Goal: Consume media (video, audio): Consume media (video, audio)

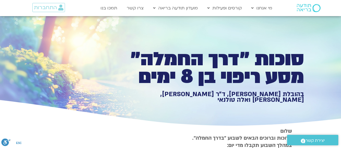
type input "1071.88"
type input "2817.733333"
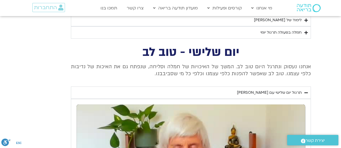
type input "1071.88"
type input "2817.733333"
type input "1071.88"
type input "2817.733333"
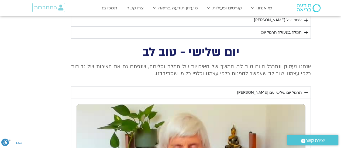
type input "1071.88"
type input "2817.733333"
type input "1071.88"
type input "2817.733333"
type input "1071.88"
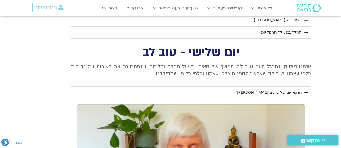
type input "2817.733333"
type input "1071.88"
type input "2817.733333"
type input "1071.88"
type input "2817.733333"
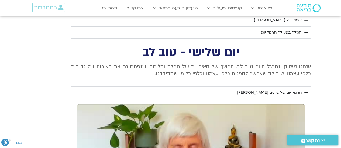
type input "1071.88"
type input "2817.733333"
type input "1071.88"
type input "2817.733333"
type input "1071.88"
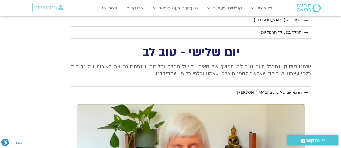
type input "2817.733333"
type input "1071.88"
type input "2817.733333"
type input "1071.88"
type input "2817.733333"
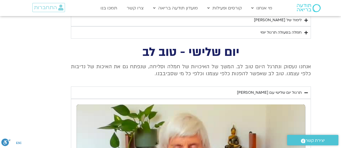
type input "1071.88"
type input "2817.733333"
type input "1071.88"
type input "2817.733333"
type input "1071.88"
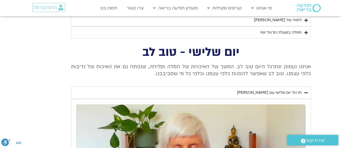
type input "2817.733333"
type input "1071.88"
type input "2817.733333"
type input "1071.88"
type input "2817.733333"
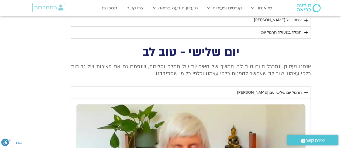
type input "1071.88"
type input "2817.733333"
type input "1071.88"
type input "2817.733333"
type input "1071.88"
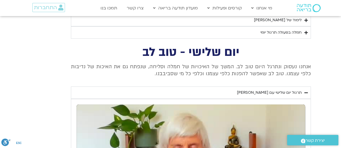
type input "2817.733333"
type input "1071.88"
type input "2817.733333"
type input "1071.88"
type input "2817.733333"
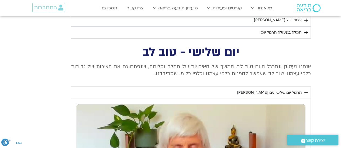
type input "1071.88"
type input "2817.733333"
type input "1071.88"
type input "2817.733333"
type input "1071.88"
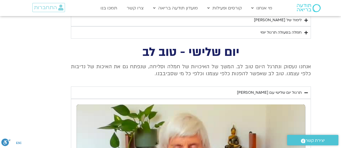
type input "2817.733333"
type input "1071.88"
type input "2817.733333"
type input "1071.88"
type input "2817.733333"
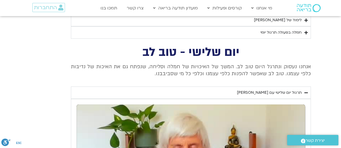
type input "1071.88"
type input "2817.733333"
type input "1071.88"
type input "2817.733333"
type input "1071.88"
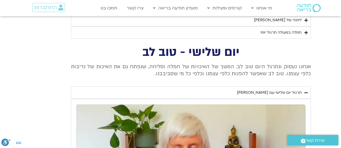
type input "2817.733333"
type input "1071.88"
type input "2817.733333"
type input "1071.88"
type input "2817.733333"
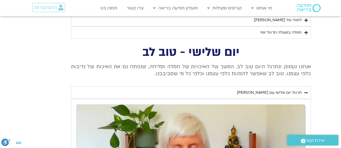
type input "1071.88"
type input "2817.733333"
type input "1071.88"
type input "2817.733333"
type input "1071.88"
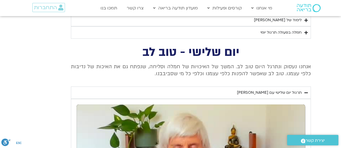
type input "2817.733333"
type input "1071.88"
type input "2817.733333"
type input "1071.88"
type input "2817.733333"
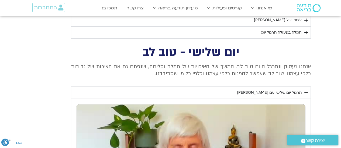
type input "1071.88"
type input "2817.733333"
type input "1071.88"
type input "2817.733333"
type input "1071.88"
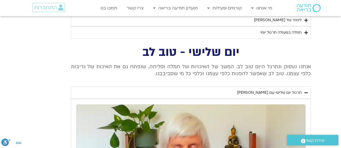
type input "2817.733333"
type input "1071.88"
type input "2817.733333"
type input "1071.88"
type input "2817.733333"
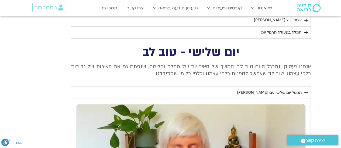
type input "1071.88"
type input "2817.733333"
type input "1071.88"
type input "2817.733333"
type input "1071.88"
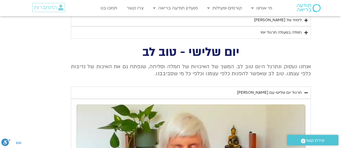
type input "2817.733333"
type input "1071.88"
type input "2817.733333"
type input "1071.88"
type input "2817.733333"
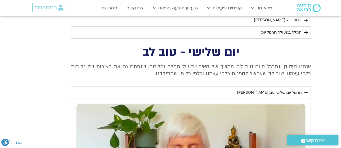
type input "1071.88"
type input "2817.733333"
type input "1071.88"
type input "2817.733333"
type input "1071.88"
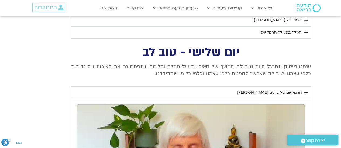
type input "2817.733333"
type input "1071.88"
type input "2817.733333"
type input "1071.88"
type input "2817.733333"
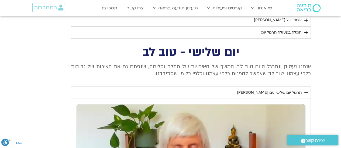
type input "1071.88"
type input "2817.733333"
type input "1071.88"
type input "2817.733333"
type input "1071.88"
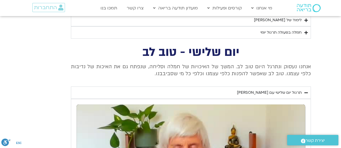
type input "2817.733333"
type input "1071.88"
type input "2817.733333"
type input "1071.88"
type input "2817.733333"
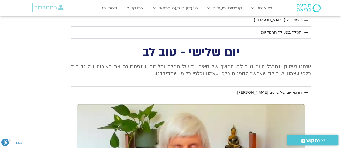
type input "1071.88"
type input "2817.733333"
type input "1071.88"
type input "2817.733333"
type input "1071.88"
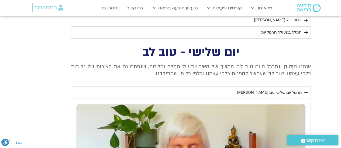
type input "2817.733333"
type input "1071.88"
type input "2817.733333"
type input "1071.88"
type input "2817.733333"
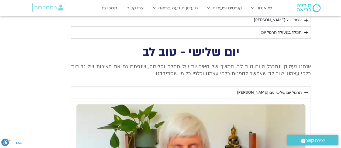
type input "1071.88"
type input "2817.733333"
type input "1071.88"
type input "2817.733333"
type input "1071.88"
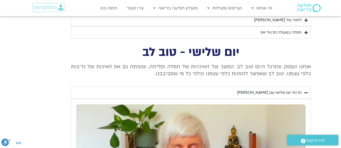
type input "2817.733333"
type input "1071.88"
type input "2817.733333"
type input "1071.88"
type input "2817.733333"
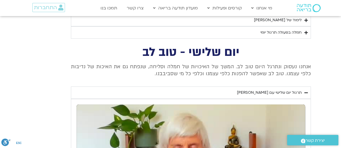
type input "1071.88"
type input "2817.733333"
type input "1071.88"
type input "2817.733333"
type input "1071.88"
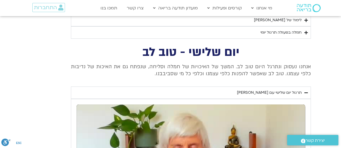
type input "2817.733333"
type input "1071.88"
type input "2817.733333"
type input "1071.88"
type input "2817.733333"
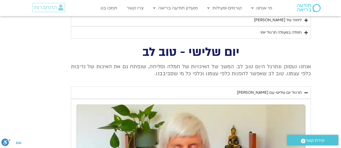
type input "1071.88"
type input "2817.733333"
type input "1071.88"
type input "2817.733333"
type input "1071.88"
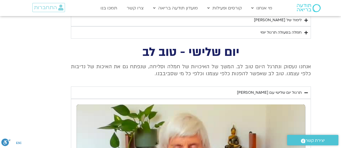
type input "2817.733333"
type input "1071.88"
type input "2817.733333"
type input "1071.88"
type input "2817.733333"
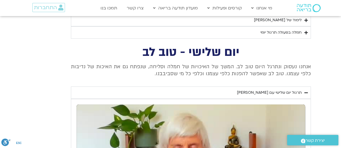
type input "1071.88"
type input "2817.733333"
type input "1071.88"
type input "2817.733333"
type input "1071.88"
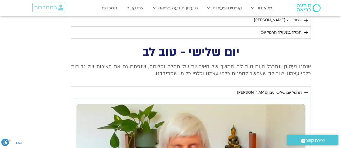
type input "2817.733333"
type input "1071.88"
type input "2817.733333"
type input "1071.88"
type input "2817.733333"
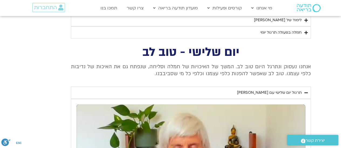
type input "1071.88"
type input "2817.733333"
type input "1071.88"
type input "2817.733333"
type input "1071.88"
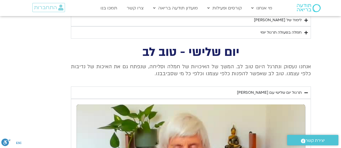
type input "2817.733333"
type input "1071.88"
type input "2817.733333"
type input "1071.88"
type input "2817.733333"
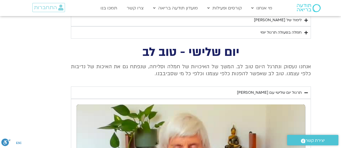
type input "1071.88"
type input "2817.733333"
type input "1071.88"
type input "2817.733333"
type input "1071.88"
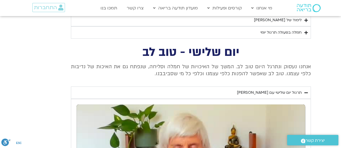
type input "2817.733333"
type input "1071.88"
type input "2817.733333"
type input "1071.88"
type input "2817.733333"
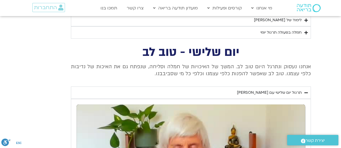
type input "1071.88"
type input "2817.733333"
type input "1071.88"
type input "2817.733333"
type input "1071.88"
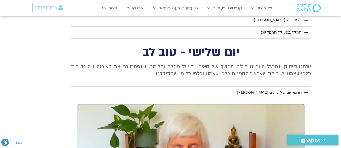
type input "2817.733333"
type input "1071.88"
type input "2817.733333"
type input "1071.88"
type input "2817.733333"
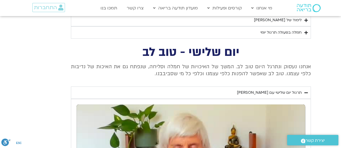
type input "1071.88"
type input "2817.733333"
type input "1071.88"
type input "2817.733333"
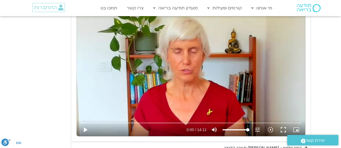
scroll to position [1123, 0]
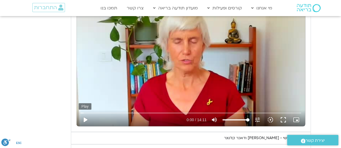
click at [85, 116] on button "play_arrow" at bounding box center [85, 120] width 13 height 13
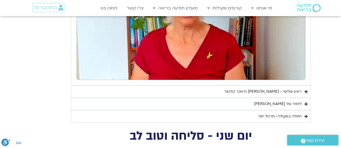
scroll to position [1172, 0]
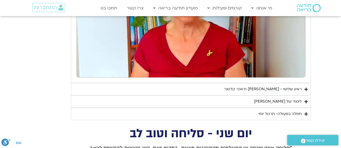
click at [306, 87] on icon "Accordion. Open links with Enter or Space, close with Escape, and navigate with…" at bounding box center [305, 89] width 3 height 4
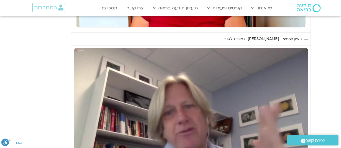
scroll to position [1226, 0]
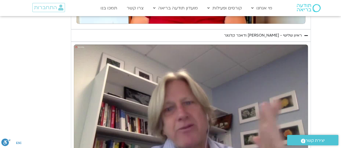
click at [307, 34] on icon "Accordion. Open links with Enter or Space, close with Escape, and navigate with…" at bounding box center [305, 36] width 3 height 4
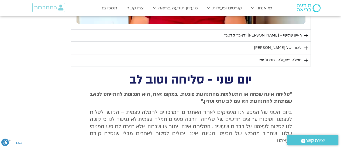
click at [306, 46] on icon "Accordion. Open links with Enter or Space, close with Escape, and navigate with…" at bounding box center [305, 48] width 3 height 4
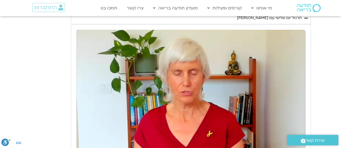
scroll to position [1104, 0]
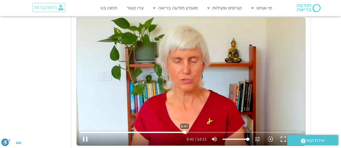
click at [184, 131] on input "Seek" at bounding box center [190, 132] width 220 height 3
click at [188, 131] on input "Seek" at bounding box center [190, 132] width 220 height 3
click at [193, 131] on input "Seek" at bounding box center [190, 132] width 220 height 3
click at [197, 131] on input "Seek" at bounding box center [190, 132] width 220 height 3
click at [203, 131] on input "Seek" at bounding box center [190, 132] width 220 height 3
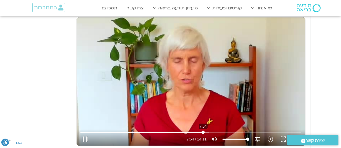
click at [203, 131] on input "Seek" at bounding box center [190, 132] width 220 height 3
click at [201, 131] on input "Seek" at bounding box center [190, 132] width 220 height 3
click at [199, 131] on input "Seek" at bounding box center [190, 132] width 220 height 3
click at [86, 136] on button "pause" at bounding box center [85, 139] width 13 height 13
click at [86, 136] on button "play_arrow" at bounding box center [85, 139] width 13 height 13
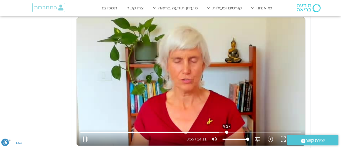
click at [226, 131] on input "Seek" at bounding box center [190, 132] width 220 height 3
click at [235, 131] on input "Seek" at bounding box center [190, 132] width 220 height 3
click at [245, 131] on input "Seek" at bounding box center [190, 132] width 220 height 3
click at [243, 131] on input "Seek" at bounding box center [190, 132] width 220 height 3
click at [241, 131] on input "Seek" at bounding box center [190, 132] width 220 height 3
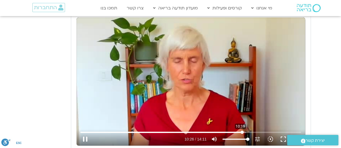
click at [240, 131] on input "Seek" at bounding box center [190, 132] width 220 height 3
click at [238, 131] on input "Seek" at bounding box center [190, 132] width 220 height 3
click at [260, 131] on input "Seek" at bounding box center [190, 132] width 220 height 3
click at [87, 136] on button "pause" at bounding box center [85, 139] width 13 height 13
click at [86, 136] on button "play_arrow" at bounding box center [85, 139] width 13 height 13
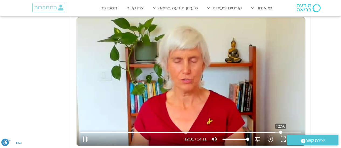
click at [280, 131] on input "Seek" at bounding box center [190, 132] width 220 height 3
click at [278, 131] on input "Seek" at bounding box center [190, 132] width 220 height 3
click at [276, 131] on input "Seek" at bounding box center [190, 132] width 220 height 3
click at [275, 131] on input "Seek" at bounding box center [190, 132] width 220 height 3
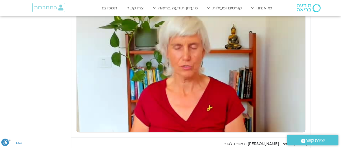
scroll to position [1114, 0]
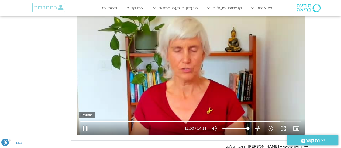
click at [87, 126] on button "pause" at bounding box center [85, 128] width 13 height 13
click at [86, 125] on button "play_arrow" at bounding box center [85, 128] width 13 height 13
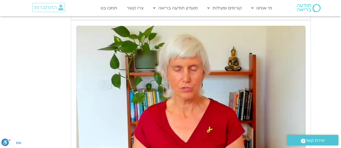
scroll to position [1087, 0]
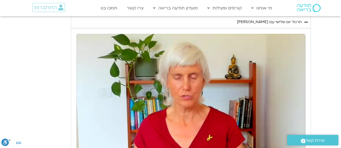
click at [305, 20] on icon "Accordion. Open links with Enter or Space, close with Escape, and navigate with…" at bounding box center [305, 22] width 3 height 4
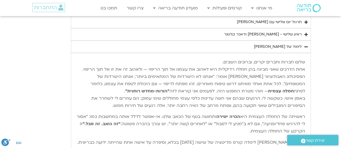
click at [305, 33] on icon "Accordion. Open links with Enter or Space, close with Escape, and navigate with…" at bounding box center [305, 35] width 3 height 4
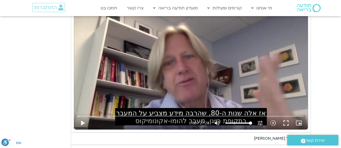
scroll to position [1141, 0]
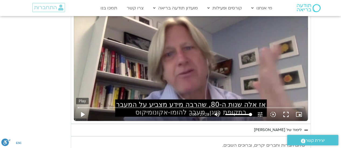
click at [82, 110] on button "play_arrow" at bounding box center [82, 114] width 13 height 13
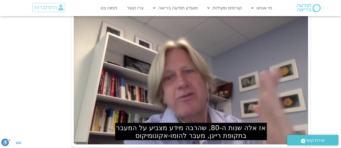
scroll to position [1118, 0]
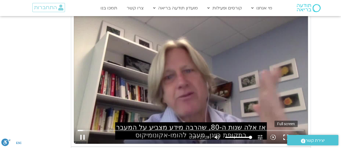
click at [286, 132] on button "fullscreen" at bounding box center [285, 137] width 13 height 13
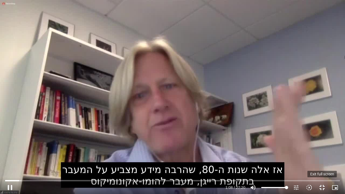
click at [322, 148] on button "fullscreen_exit" at bounding box center [321, 187] width 13 height 13
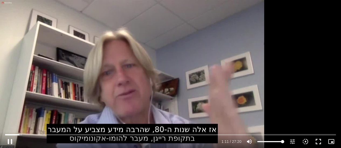
scroll to position [1468, 0]
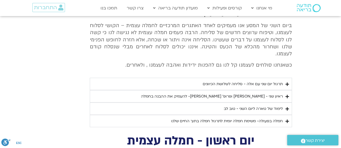
click at [287, 94] on icon "Accordion. Open links with Enter or Space, close with Escape, and navigate with…" at bounding box center [286, 96] width 3 height 4
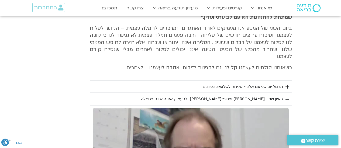
scroll to position [1441, 0]
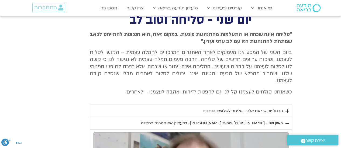
click at [286, 121] on icon "Accordion. Open links with Enter or Space, close with Escape, and navigate with…" at bounding box center [286, 123] width 3 height 4
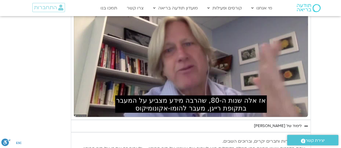
scroll to position [1118, 0]
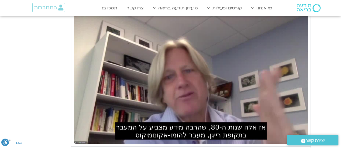
click at [284, 133] on div ".st0{fill:#FFFFFF;} יצירת קשר" at bounding box center [312, 140] width 57 height 16
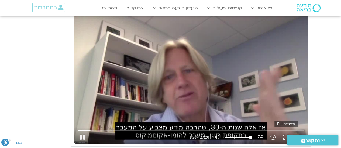
click at [284, 134] on button "fullscreen" at bounding box center [285, 137] width 13 height 13
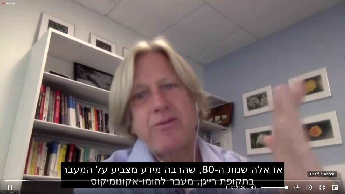
click at [322, 148] on button "fullscreen_exit" at bounding box center [321, 187] width 13 height 13
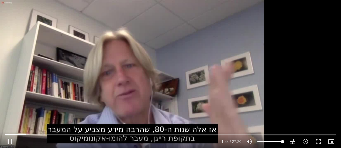
scroll to position [1145, 0]
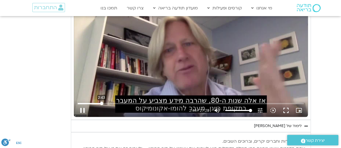
click at [101, 102] on input "Seek" at bounding box center [191, 103] width 226 height 3
click at [110, 102] on input "Seek" at bounding box center [191, 103] width 226 height 3
click at [285, 108] on button "fullscreen" at bounding box center [285, 110] width 13 height 13
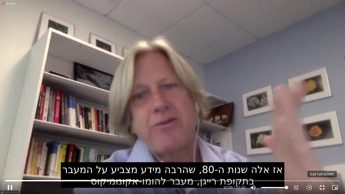
click at [321, 148] on button "fullscreen_exit" at bounding box center [321, 187] width 13 height 13
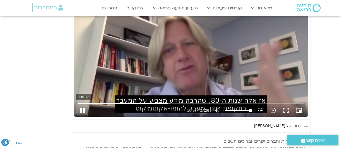
click at [84, 108] on button "pause" at bounding box center [82, 110] width 13 height 13
click at [82, 106] on button "play_arrow" at bounding box center [82, 110] width 13 height 13
click at [285, 107] on button "fullscreen" at bounding box center [285, 110] width 13 height 13
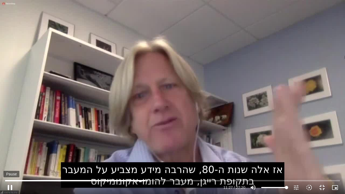
click at [11, 148] on button "pause" at bounding box center [9, 187] width 13 height 13
click at [322, 148] on button "fullscreen_exit" at bounding box center [321, 187] width 13 height 13
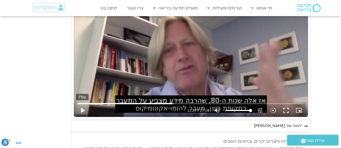
click at [82, 106] on button "play_arrow" at bounding box center [82, 110] width 13 height 13
click at [166, 102] on input "Seek" at bounding box center [191, 103] width 226 height 3
click at [83, 107] on button "pause" at bounding box center [82, 110] width 13 height 13
click at [83, 108] on button "play_arrow" at bounding box center [82, 110] width 13 height 13
click at [173, 102] on input "Seek" at bounding box center [191, 103] width 226 height 3
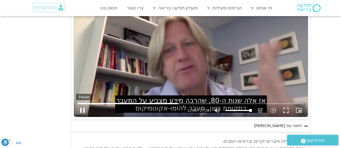
click at [83, 107] on button "pause" at bounding box center [82, 110] width 13 height 13
click at [83, 108] on button "play_arrow" at bounding box center [82, 110] width 13 height 13
click at [82, 108] on button "pause" at bounding box center [82, 110] width 13 height 13
click at [82, 108] on button "play_arrow" at bounding box center [82, 110] width 13 height 13
click at [82, 108] on button "pause" at bounding box center [82, 110] width 13 height 13
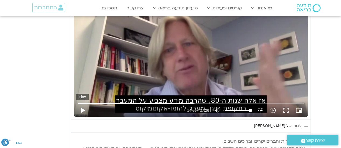
click at [83, 108] on button "play_arrow" at bounding box center [82, 110] width 13 height 13
click at [286, 107] on button "fullscreen" at bounding box center [285, 110] width 13 height 13
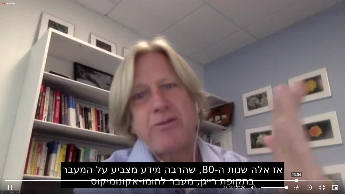
click at [296, 148] on input "Seek" at bounding box center [172, 180] width 334 height 3
click at [293, 148] on input "Seek" at bounding box center [172, 180] width 334 height 3
click at [321, 148] on button "fullscreen_exit" at bounding box center [321, 187] width 13 height 13
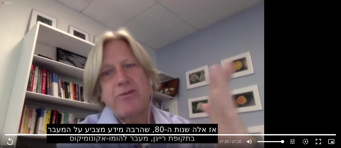
scroll to position [1064, 0]
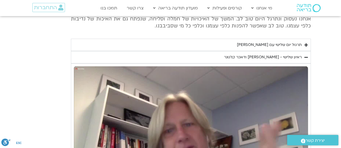
click at [305, 55] on icon "Accordion. Open links with Enter or Space, close with Escape, and navigate with…" at bounding box center [305, 57] width 3 height 4
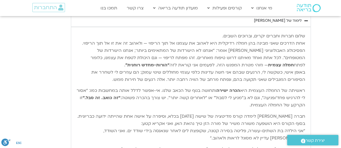
scroll to position [1094, 0]
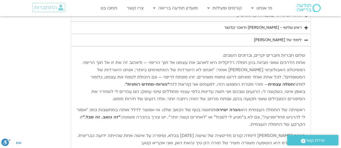
click at [306, 38] on icon "Accordion. Open links with Enter or Space, close with Escape, and navigate with…" at bounding box center [305, 40] width 3 height 4
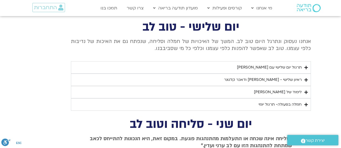
scroll to position [1040, 0]
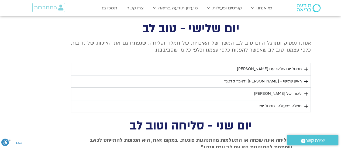
click at [305, 104] on icon "Accordion. Open links with Enter or Space, close with Escape, and navigate with…" at bounding box center [305, 106] width 3 height 4
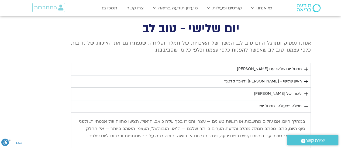
click at [307, 90] on summary "לימוד של [PERSON_NAME]" at bounding box center [191, 94] width 240 height 12
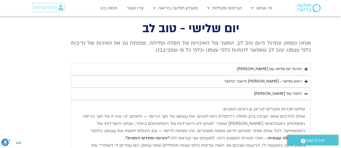
click at [305, 92] on icon "Accordion. Open links with Enter or Space, close with Escape, and navigate with…" at bounding box center [305, 94] width 3 height 4
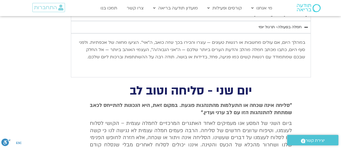
scroll to position [1121, 0]
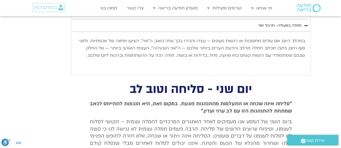
click at [305, 24] on icon "Accordion. Open links with Enter or Space, close with Escape, and navigate with…" at bounding box center [305, 26] width 3 height 4
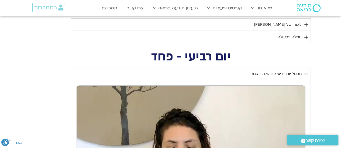
scroll to position [798, 0]
click at [306, 73] on icon "Accordion. Open links with Enter or Space, close with Escape, and navigate with…" at bounding box center [305, 74] width 3 height 4
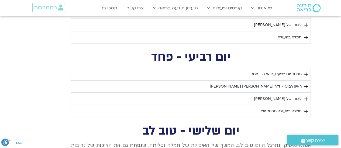
click at [306, 72] on icon "Accordion. Open links with Enter or Space, close with Escape, and navigate with…" at bounding box center [305, 74] width 3 height 4
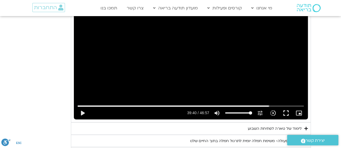
scroll to position [487, 0]
click at [82, 111] on button "play_arrow" at bounding box center [82, 113] width 13 height 13
click at [83, 112] on button "pause" at bounding box center [82, 113] width 13 height 13
click at [82, 113] on button "play_arrow" at bounding box center [82, 113] width 13 height 13
click at [265, 106] on input "Seek" at bounding box center [191, 105] width 226 height 3
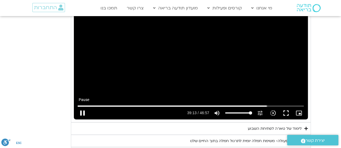
click at [83, 111] on button "pause" at bounding box center [82, 113] width 13 height 13
type input "2353.631334"
